Goal: Information Seeking & Learning: Learn about a topic

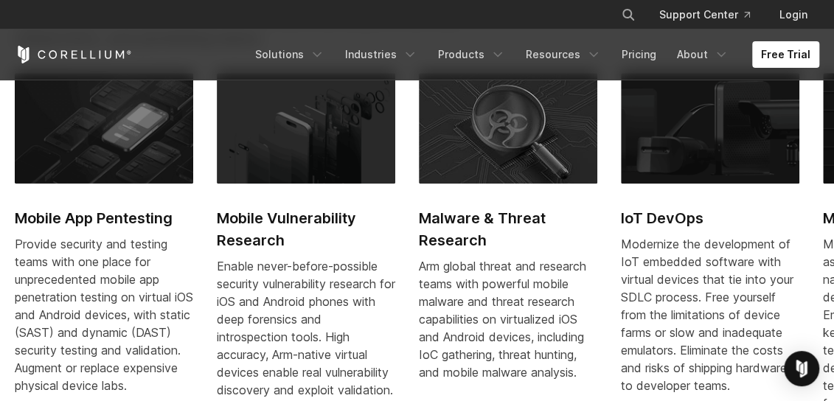
scroll to position [663, 0]
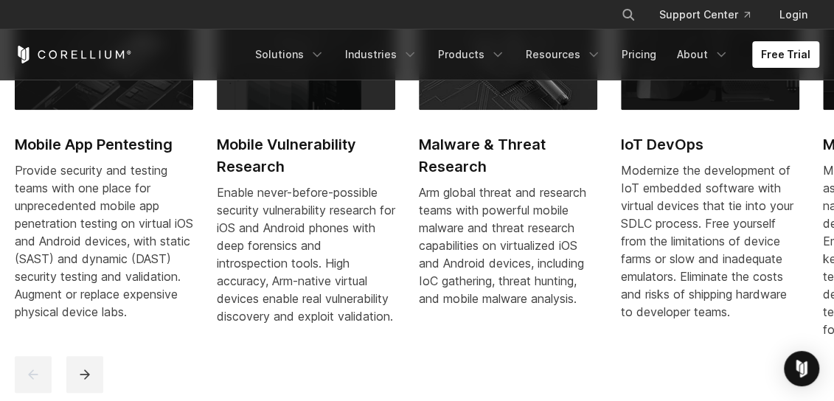
click at [801, 148] on div "Mobile App Pentesting Provide security and testing teams with one place for unp…" at bounding box center [722, 178] width 1414 height 358
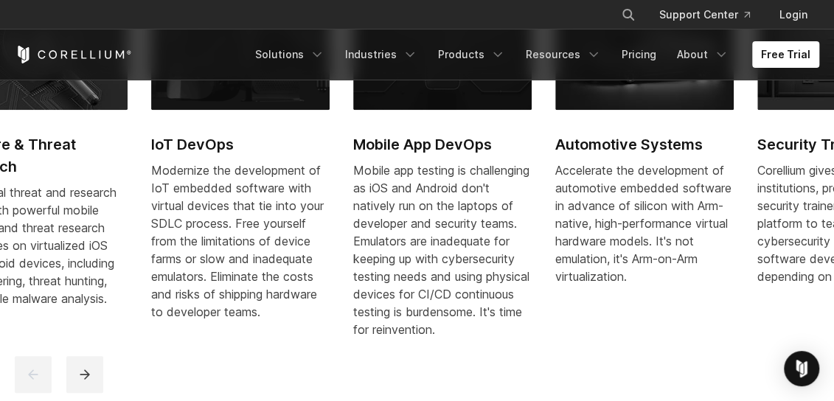
drag, startPoint x: 801, startPoint y: 148, endPoint x: 325, endPoint y: 191, distance: 478.1
click at [330, 192] on div "Mobile App Pentesting Provide security and testing teams with one place for unp…" at bounding box center [252, 178] width 1414 height 358
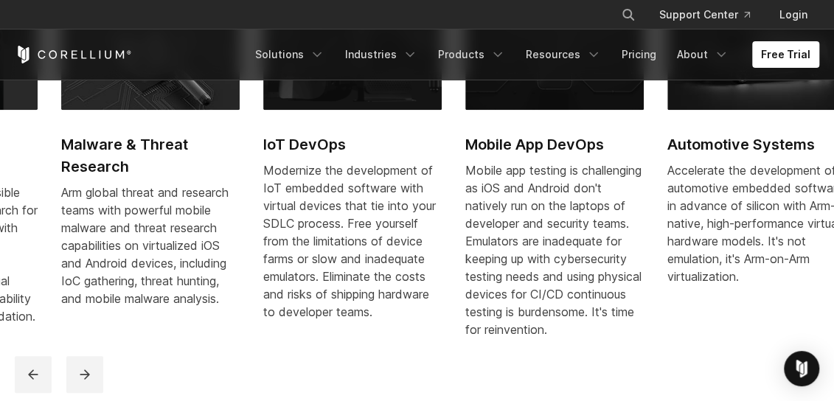
drag, startPoint x: 713, startPoint y: 173, endPoint x: 161, endPoint y: 215, distance: 553.8
click at [465, 222] on div "Mobile app testing is challenging as iOS and Android don't natively run on the …" at bounding box center [554, 249] width 178 height 177
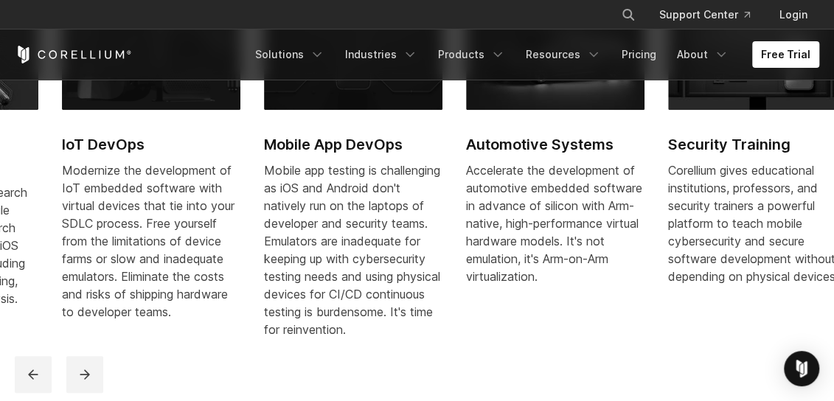
drag, startPoint x: 605, startPoint y: 197, endPoint x: -3, endPoint y: 250, distance: 610.5
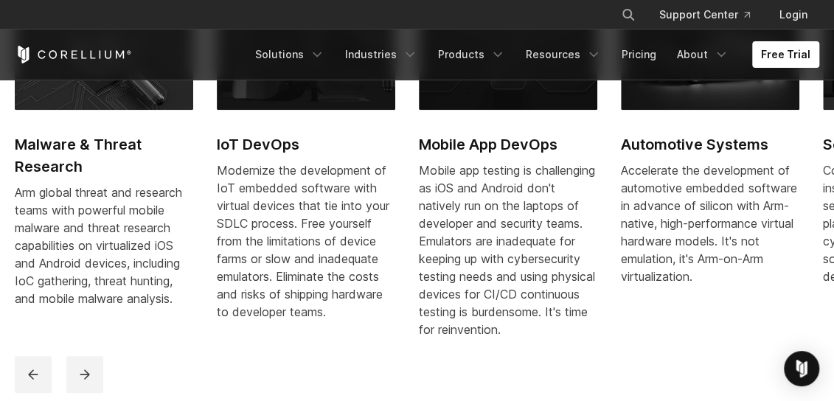
drag, startPoint x: 315, startPoint y: 225, endPoint x: 940, endPoint y: 187, distance: 626.3
drag, startPoint x: 272, startPoint y: 198, endPoint x: 940, endPoint y: 184, distance: 668.0
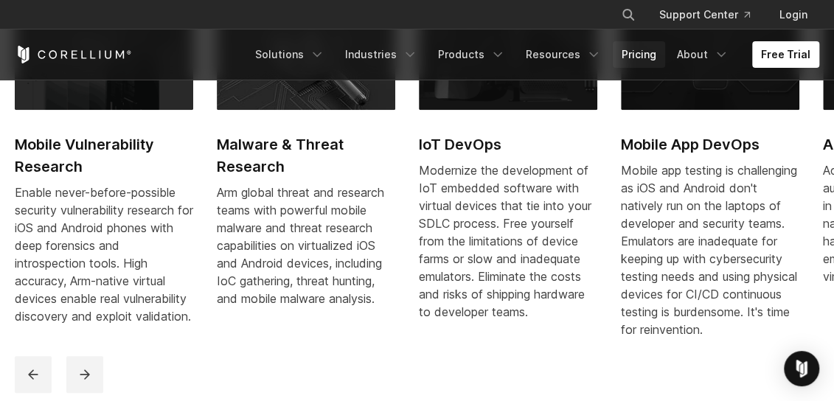
click at [618, 50] on link "Pricing" at bounding box center [639, 54] width 52 height 27
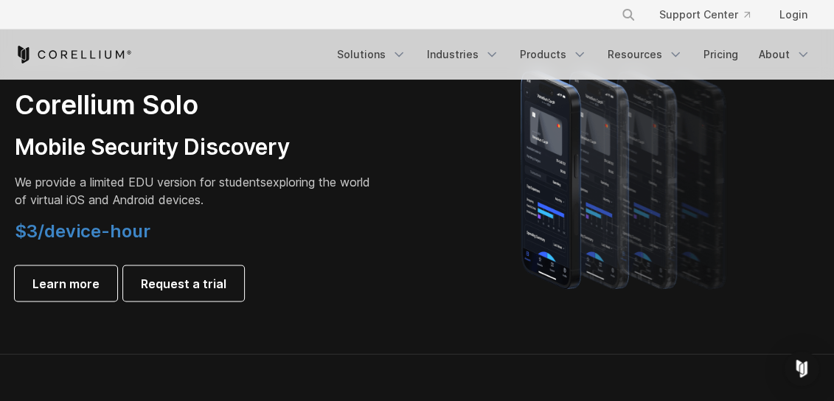
scroll to position [1106, 0]
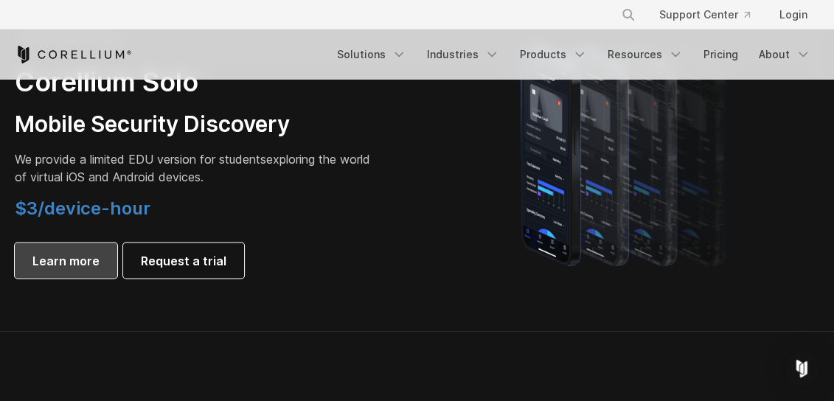
click at [64, 258] on span "Learn more" at bounding box center [65, 260] width 67 height 18
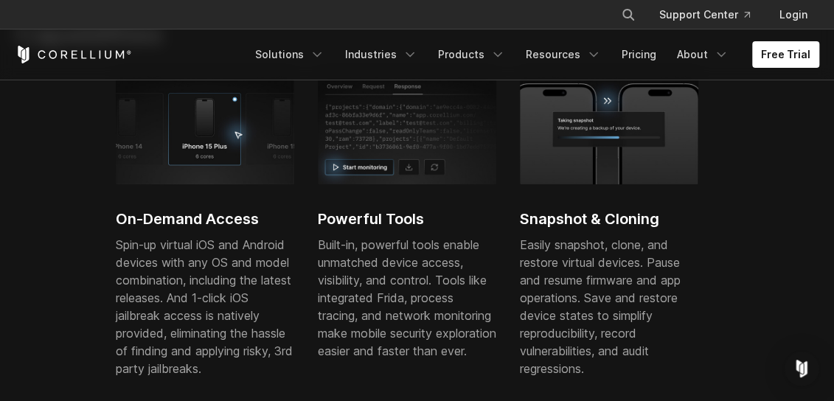
scroll to position [516, 0]
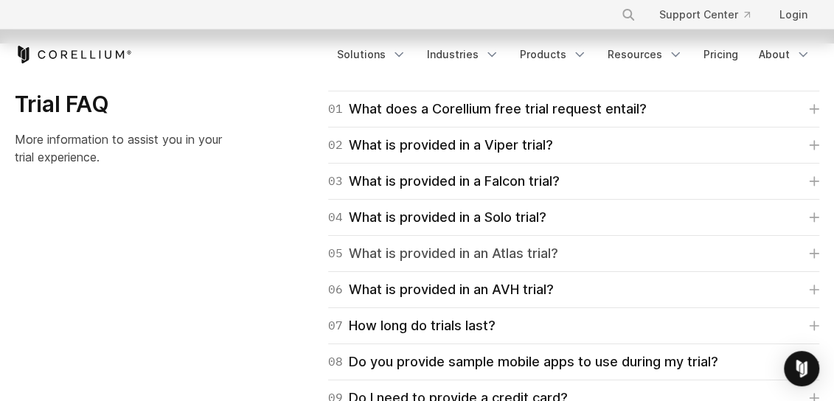
scroll to position [2212, 0]
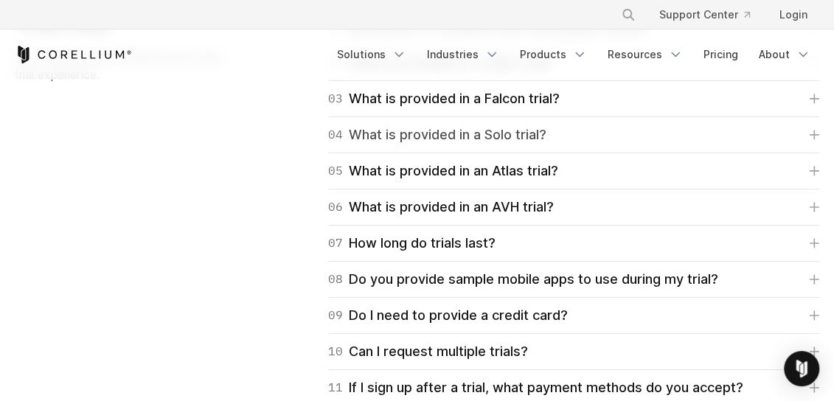
click at [566, 136] on link "04 What is provided in a Solo trial?" at bounding box center [573, 135] width 491 height 21
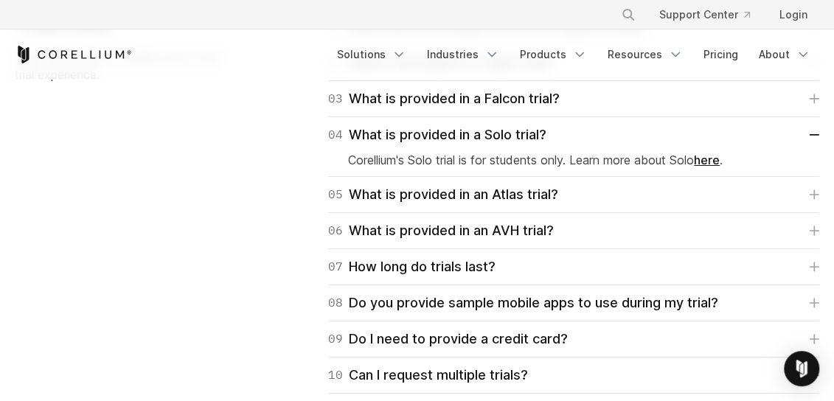
click at [714, 164] on link "here" at bounding box center [707, 160] width 26 height 15
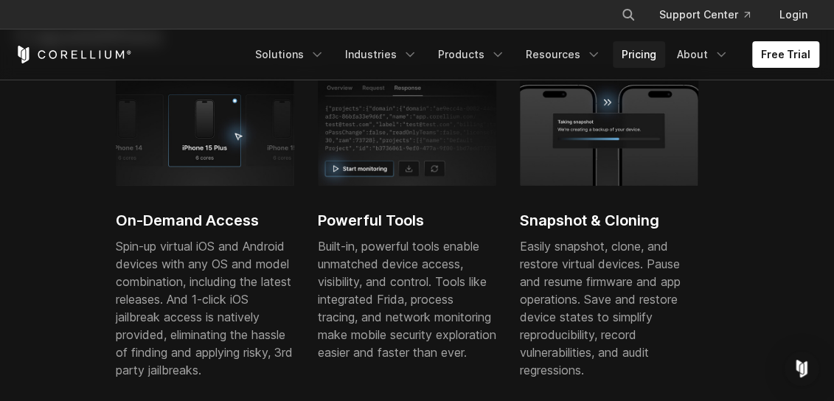
scroll to position [590, 0]
